Goal: Find specific fact: Find contact information

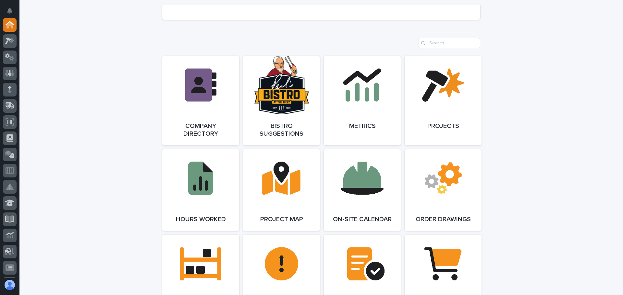
scroll to position [551, 0]
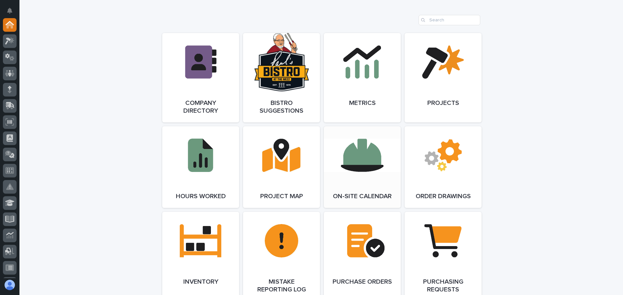
click at [358, 155] on link "Open Link" at bounding box center [362, 167] width 77 height 82
click at [199, 84] on link "Open Link" at bounding box center [200, 78] width 77 height 90
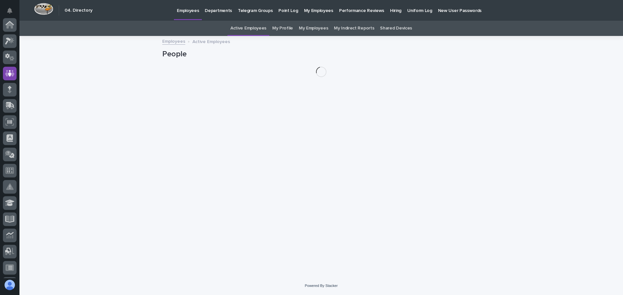
scroll to position [49, 0]
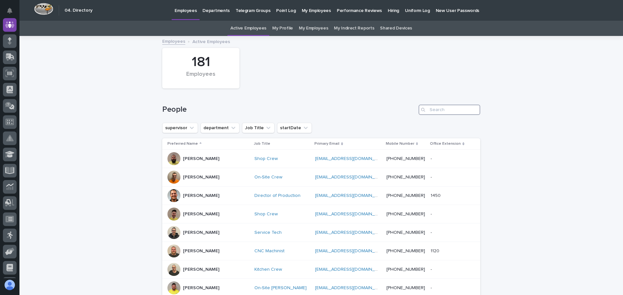
click at [427, 105] on input "Search" at bounding box center [449, 110] width 62 height 10
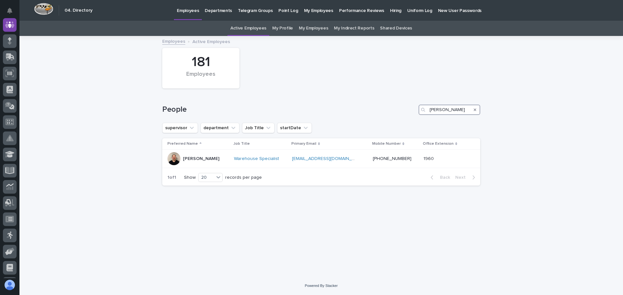
click at [447, 109] on input "[PERSON_NAME]" at bounding box center [449, 110] width 62 height 10
type input "K"
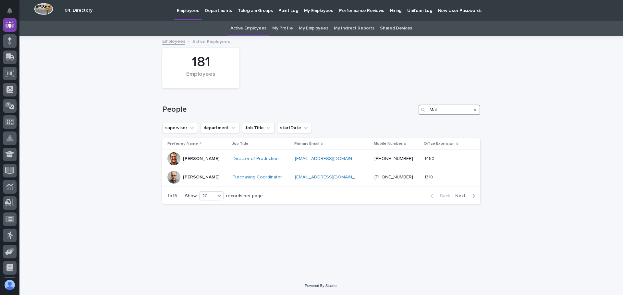
type input "[PERSON_NAME]"
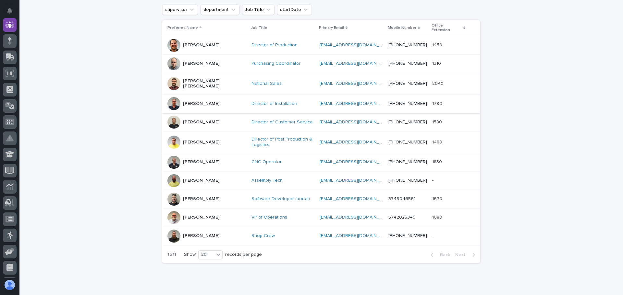
scroll to position [130, 0]
